Goal: Information Seeking & Learning: Learn about a topic

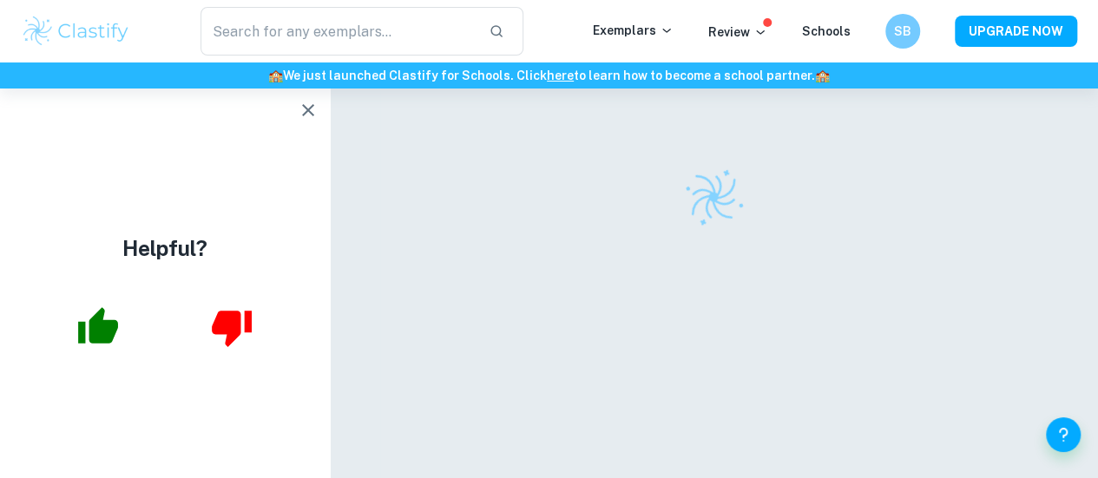
click at [313, 109] on icon "button" at bounding box center [308, 110] width 21 height 21
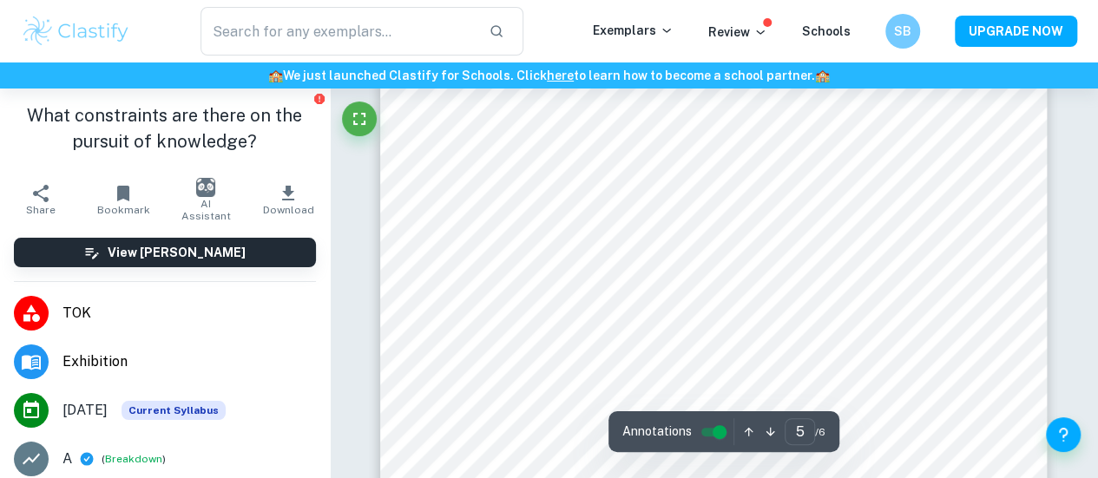
scroll to position [4081, 0]
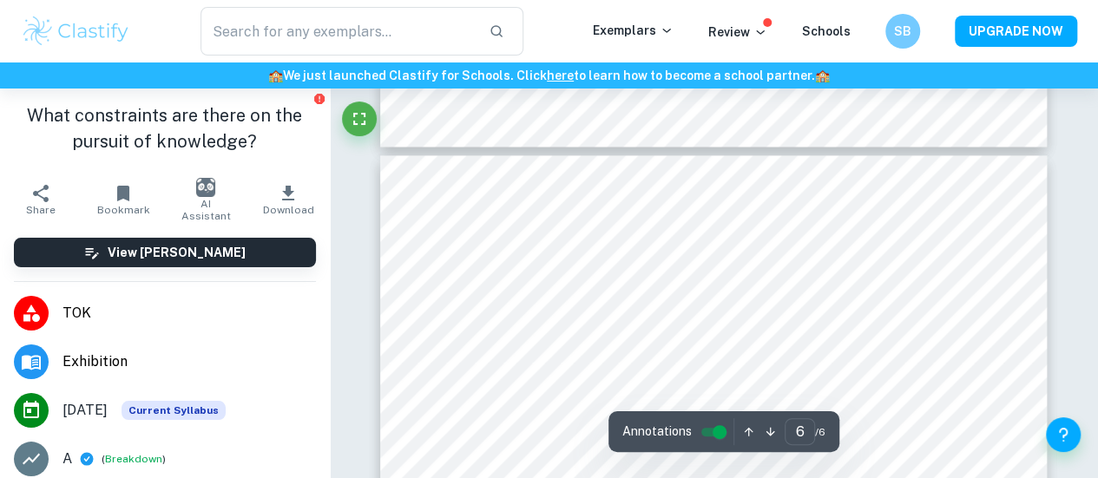
type input "5"
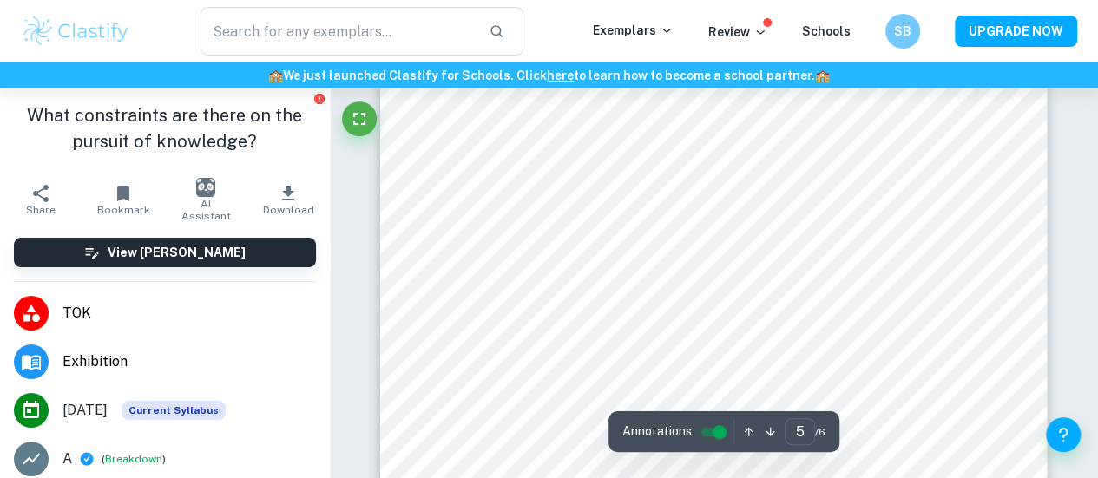
scroll to position [4053, 0]
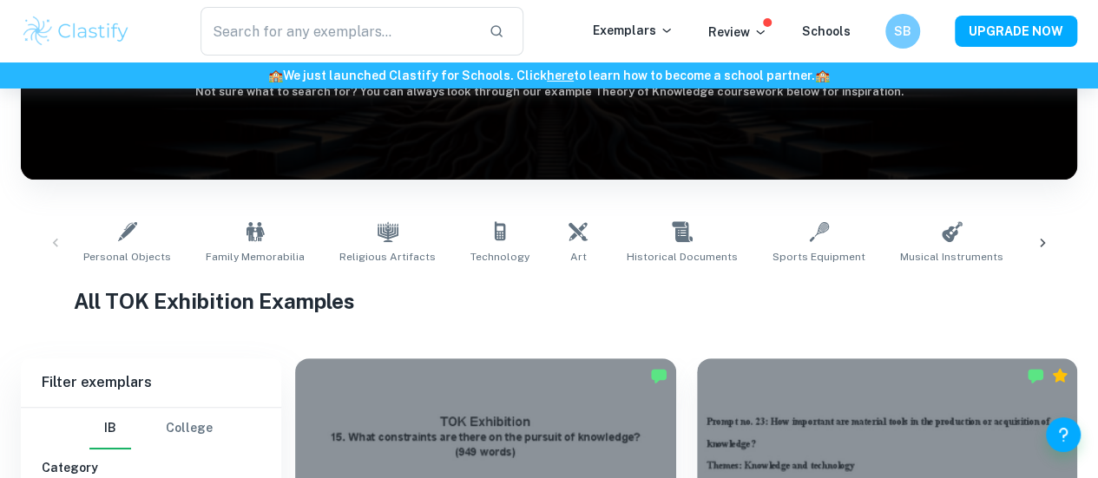
scroll to position [67, 0]
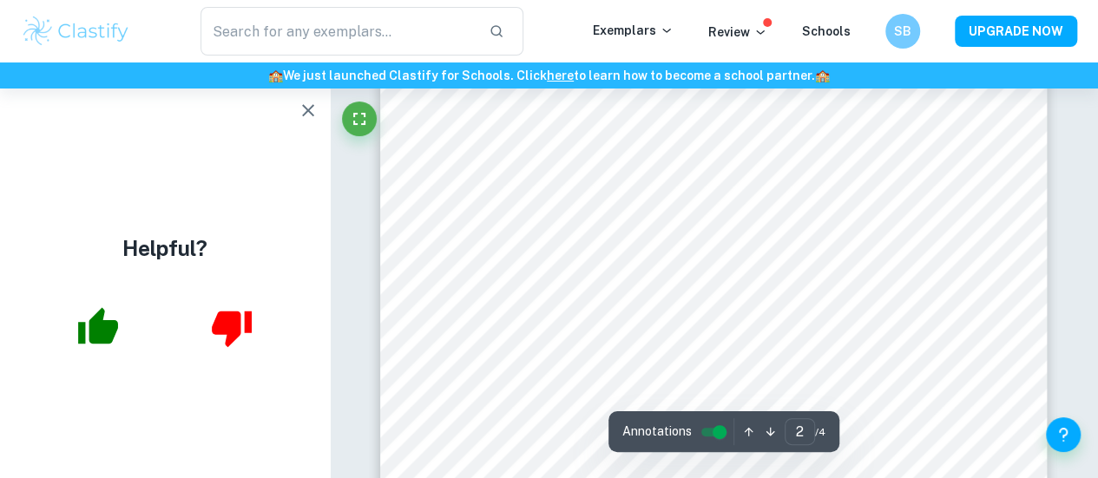
scroll to position [1120, 0]
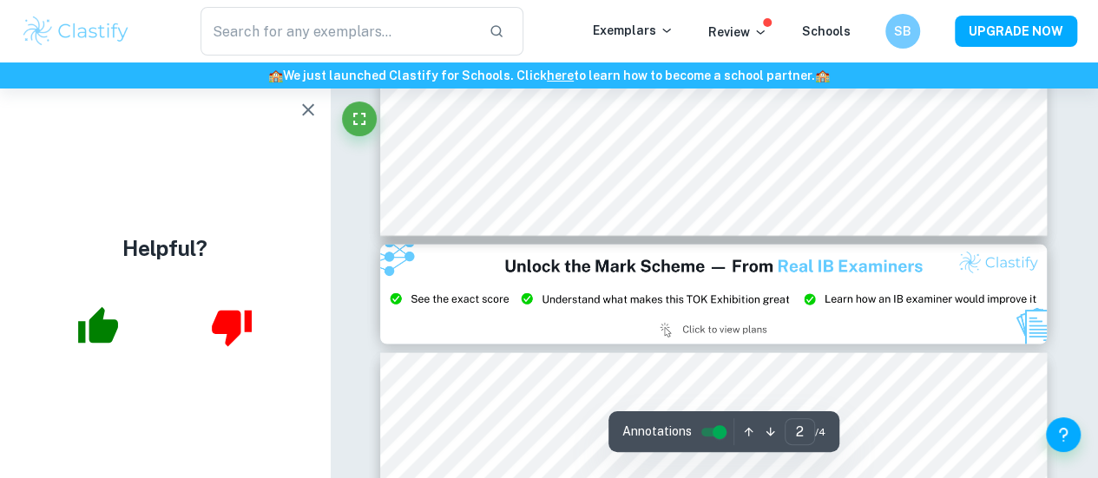
type input "3"
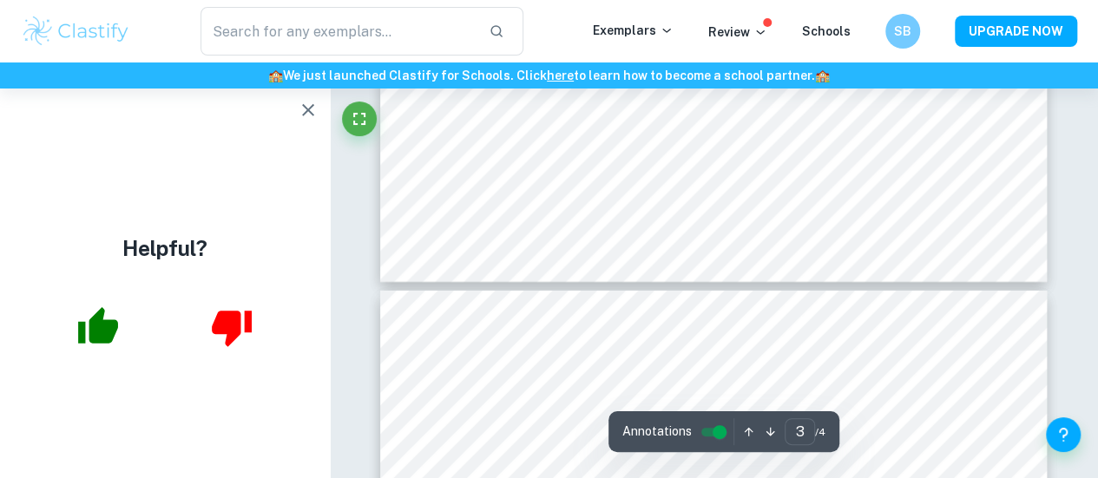
scroll to position [2655, 0]
